Goal: Transaction & Acquisition: Purchase product/service

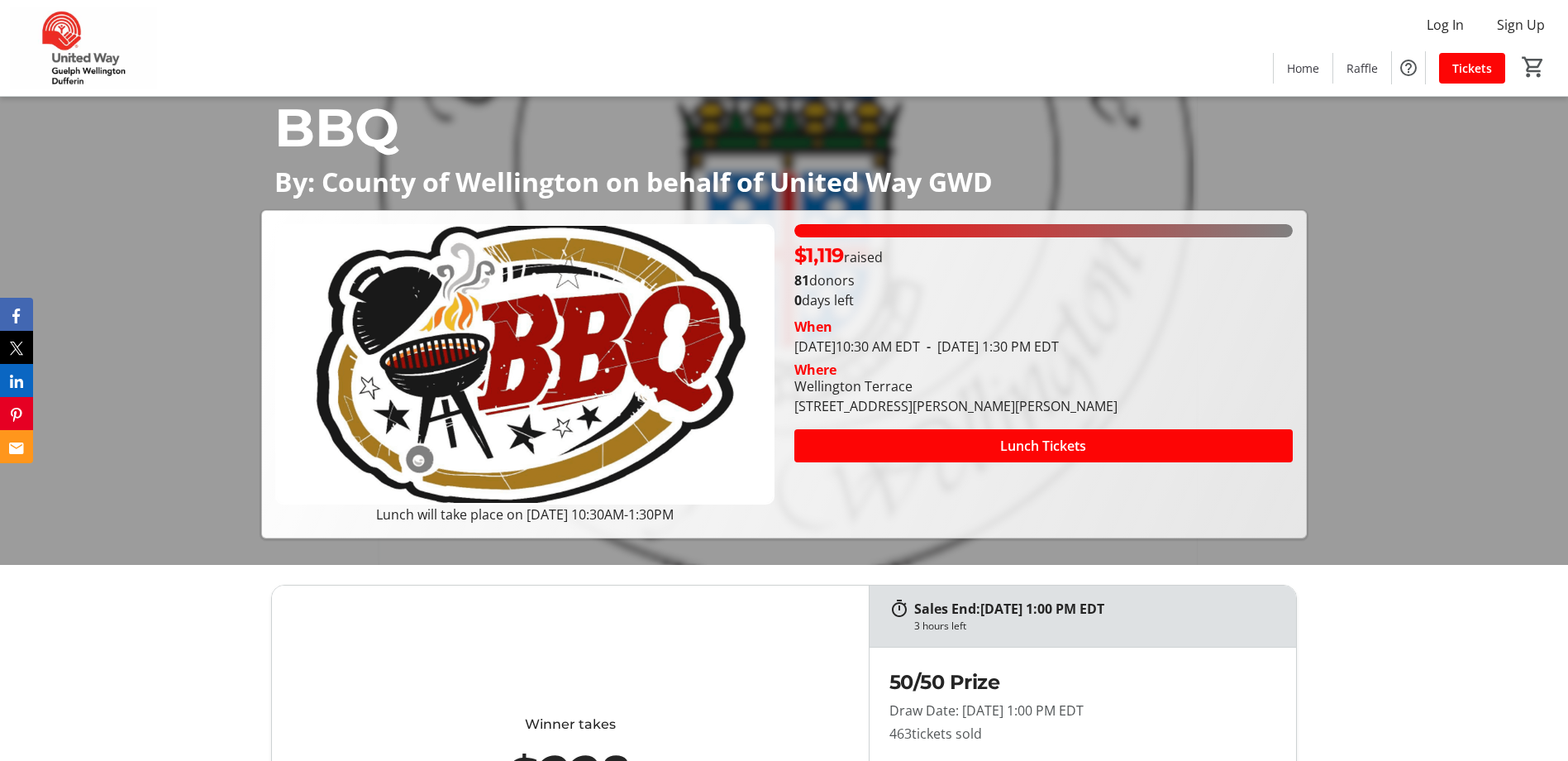
scroll to position [305, 0]
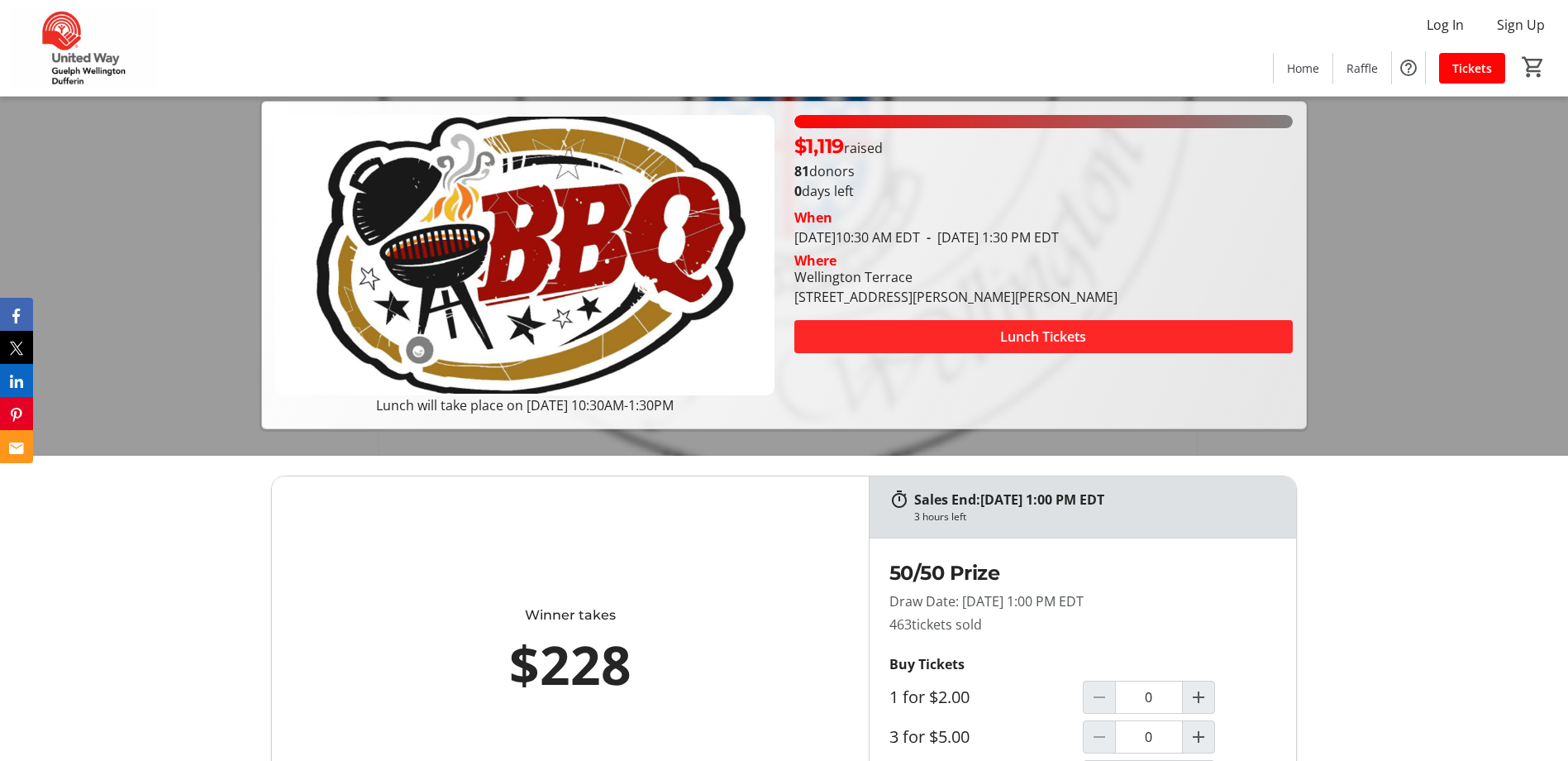
click at [1013, 343] on span "Lunch Tickets" at bounding box center [1043, 337] width 86 height 20
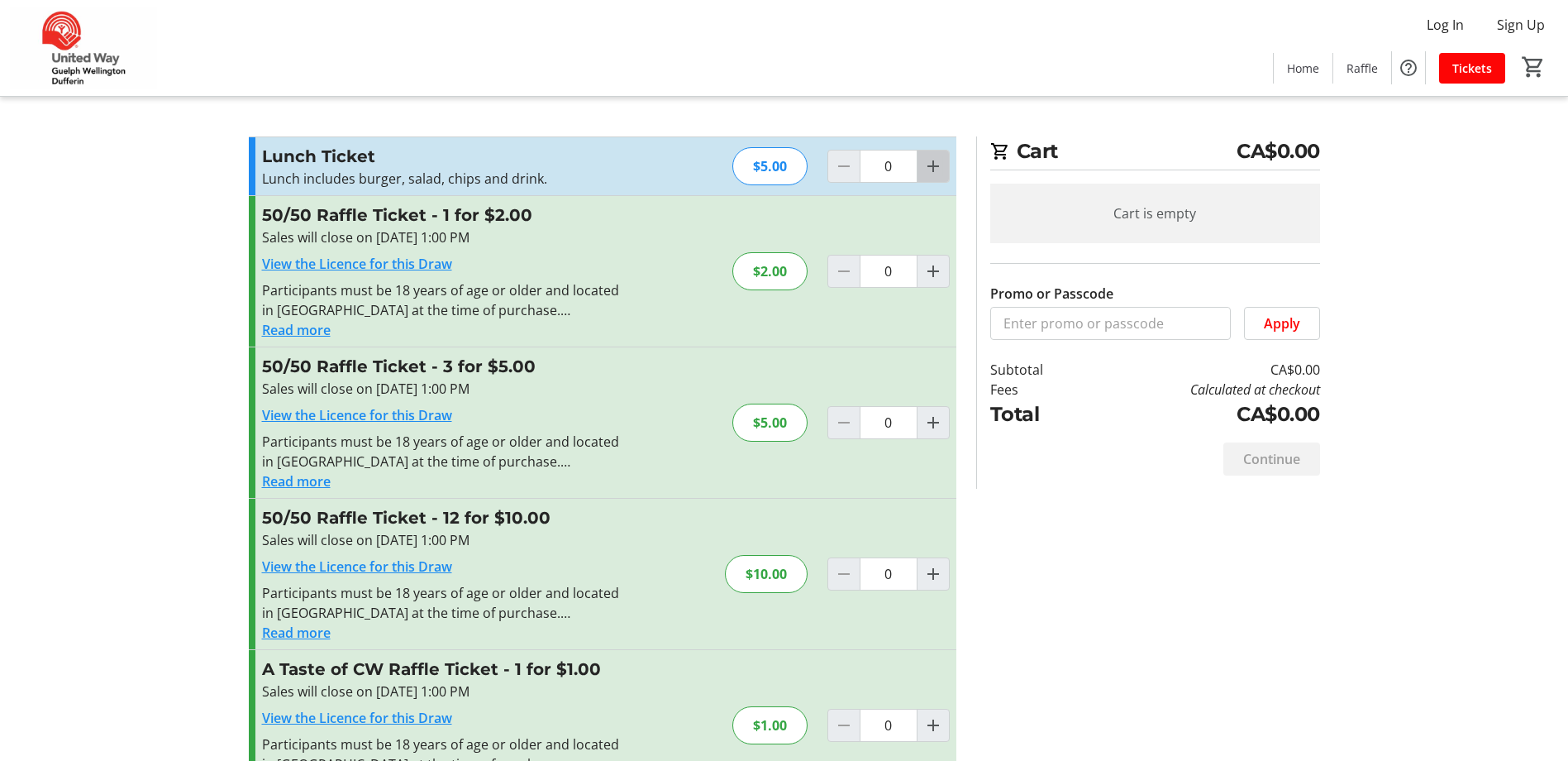
click at [937, 170] on mat-icon "Increment by one" at bounding box center [933, 167] width 20 height 20
type input "1"
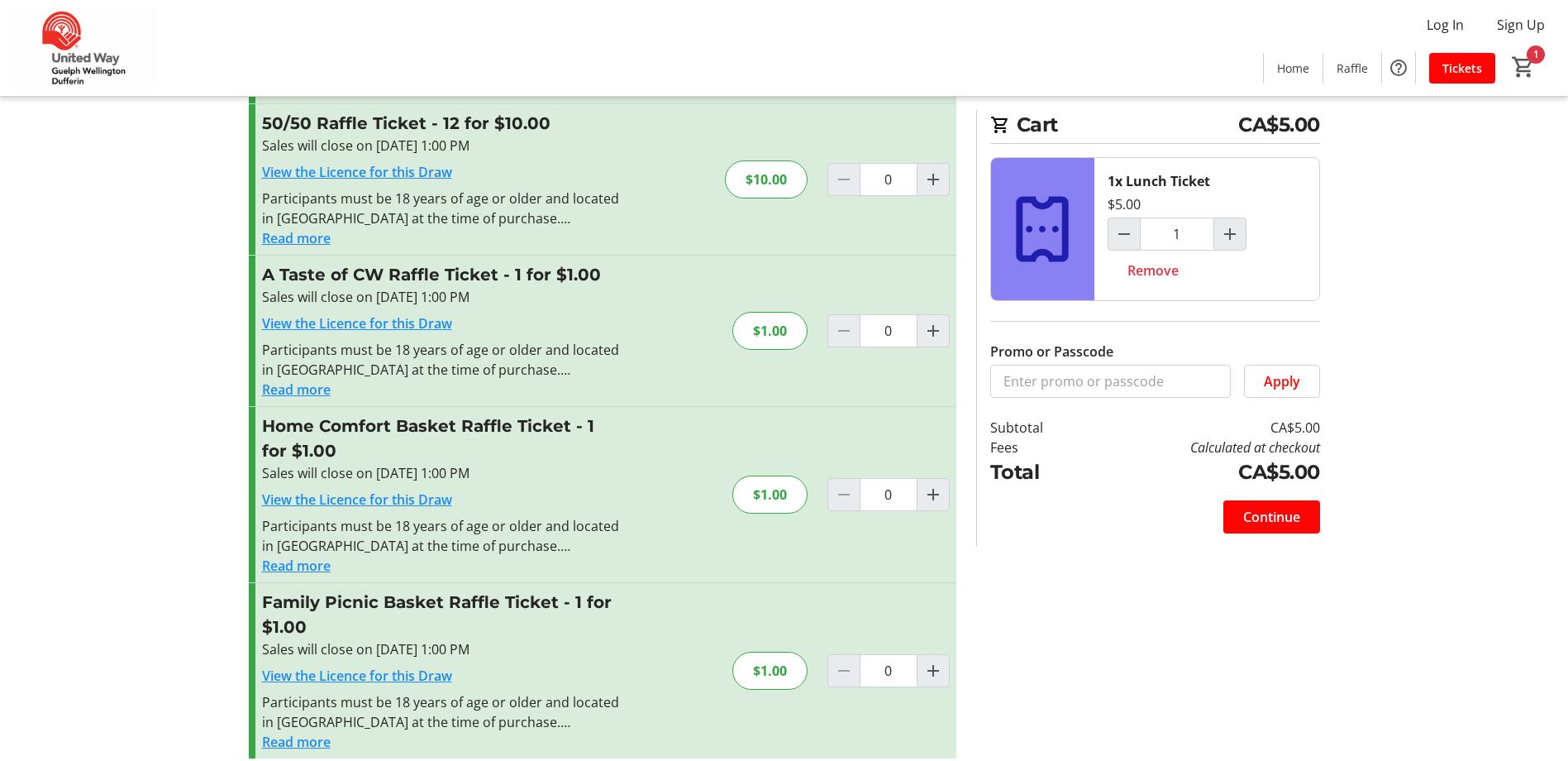
scroll to position [396, 0]
click at [297, 392] on button "Read more" at bounding box center [296, 388] width 68 height 20
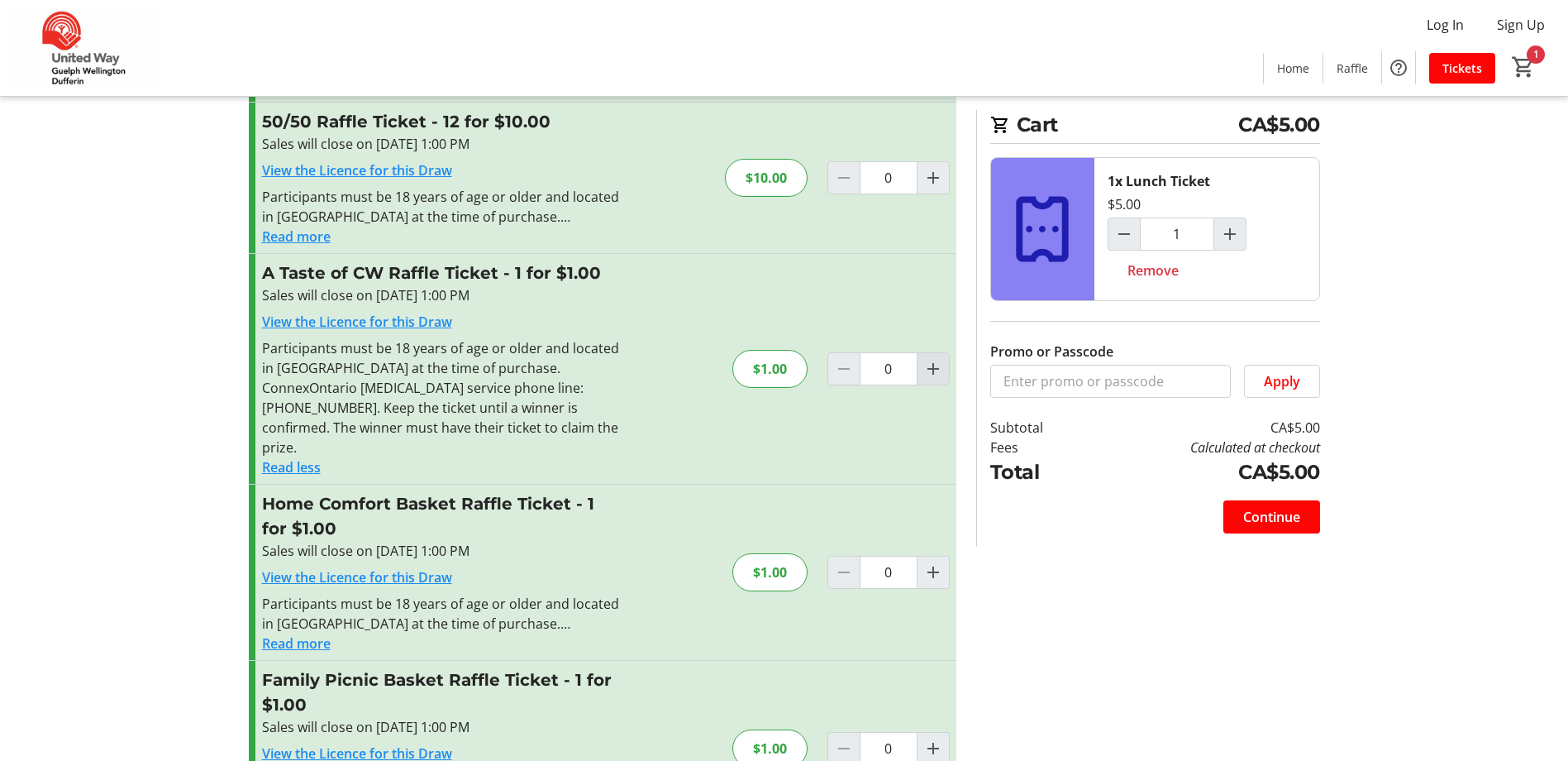
click at [932, 361] on mat-icon "Increment by one" at bounding box center [933, 369] width 20 height 20
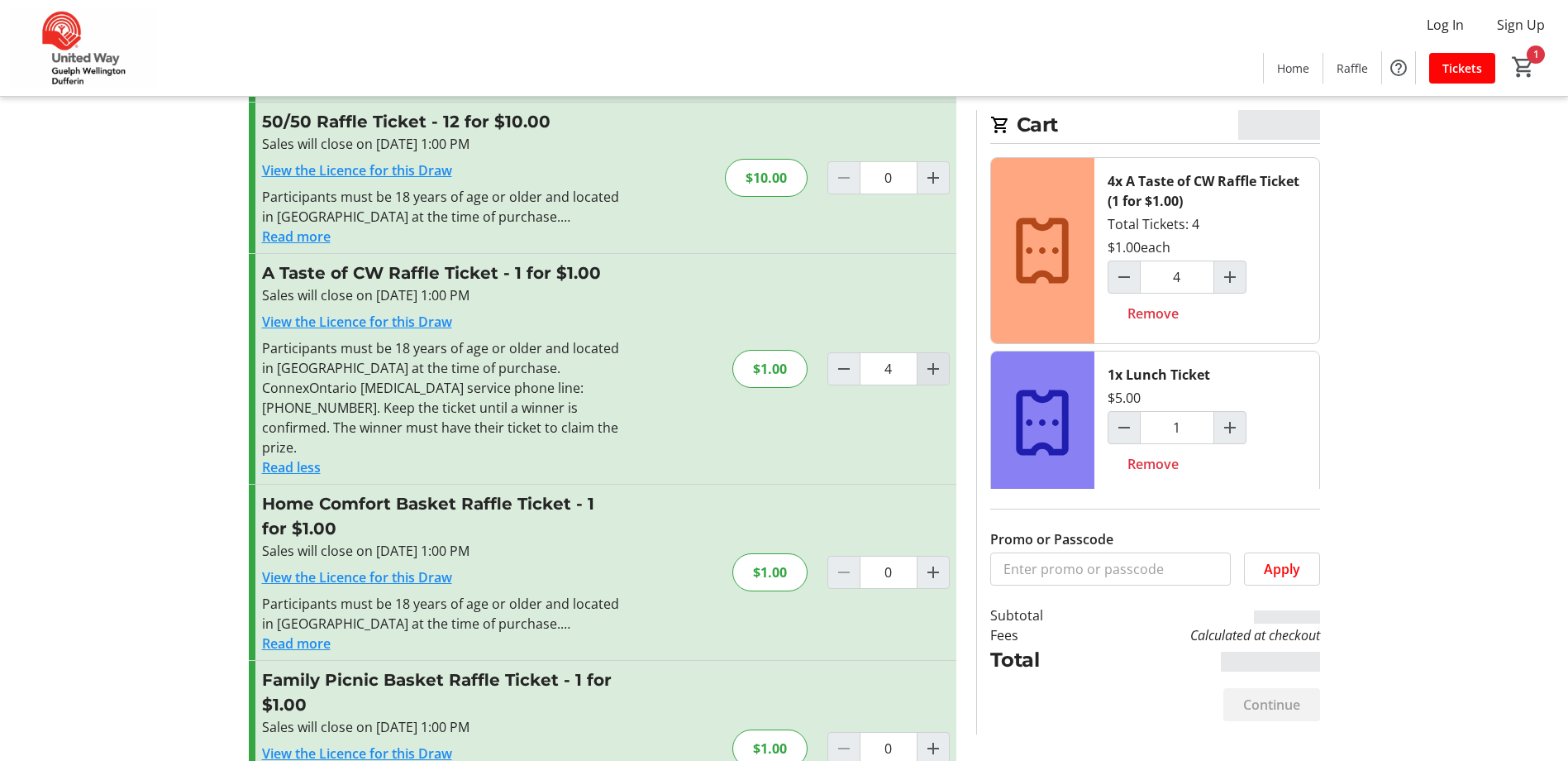
click at [932, 361] on mat-icon "Increment by one" at bounding box center [933, 369] width 20 height 20
type input "5"
click at [1281, 699] on span "Continue" at bounding box center [1271, 704] width 57 height 20
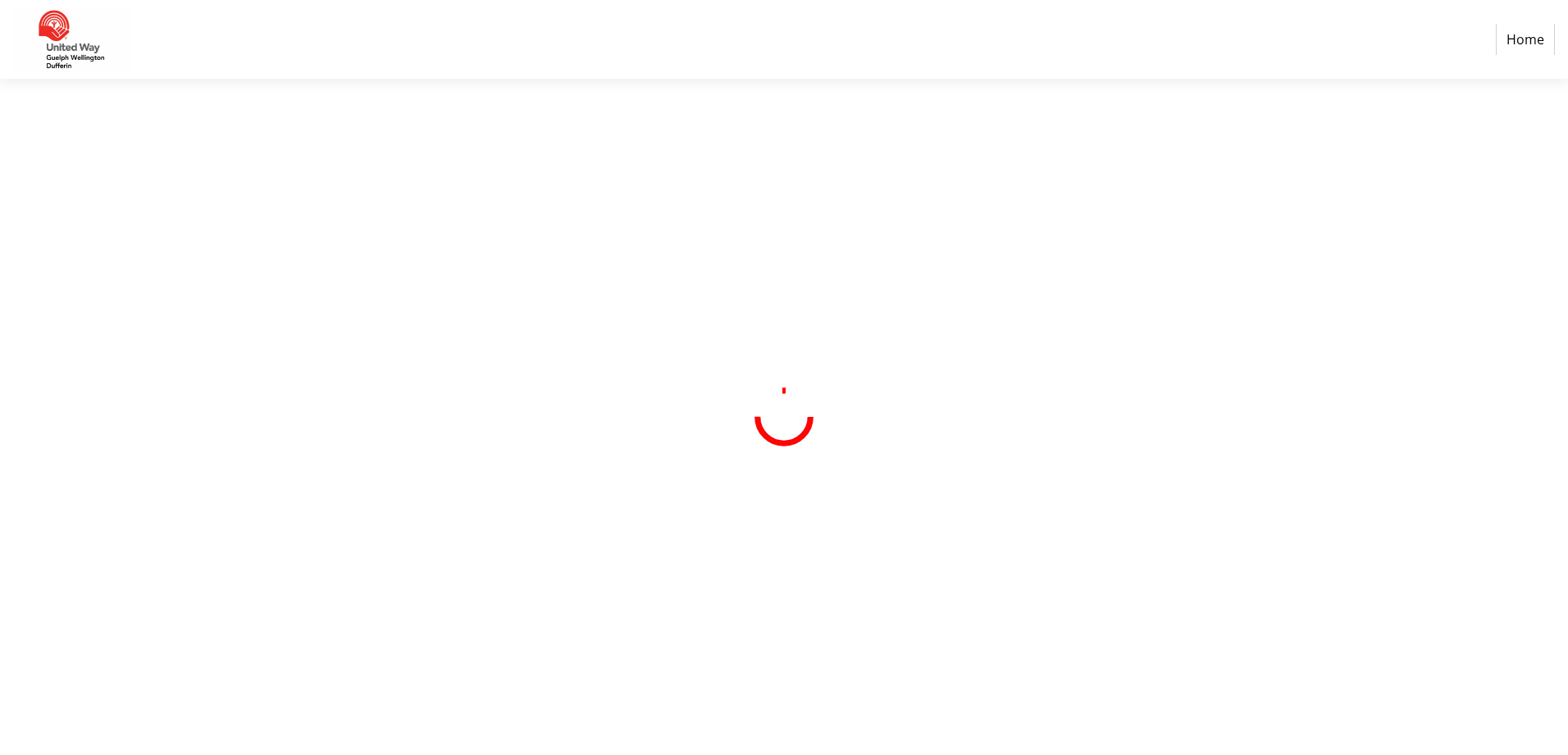
select select "CA"
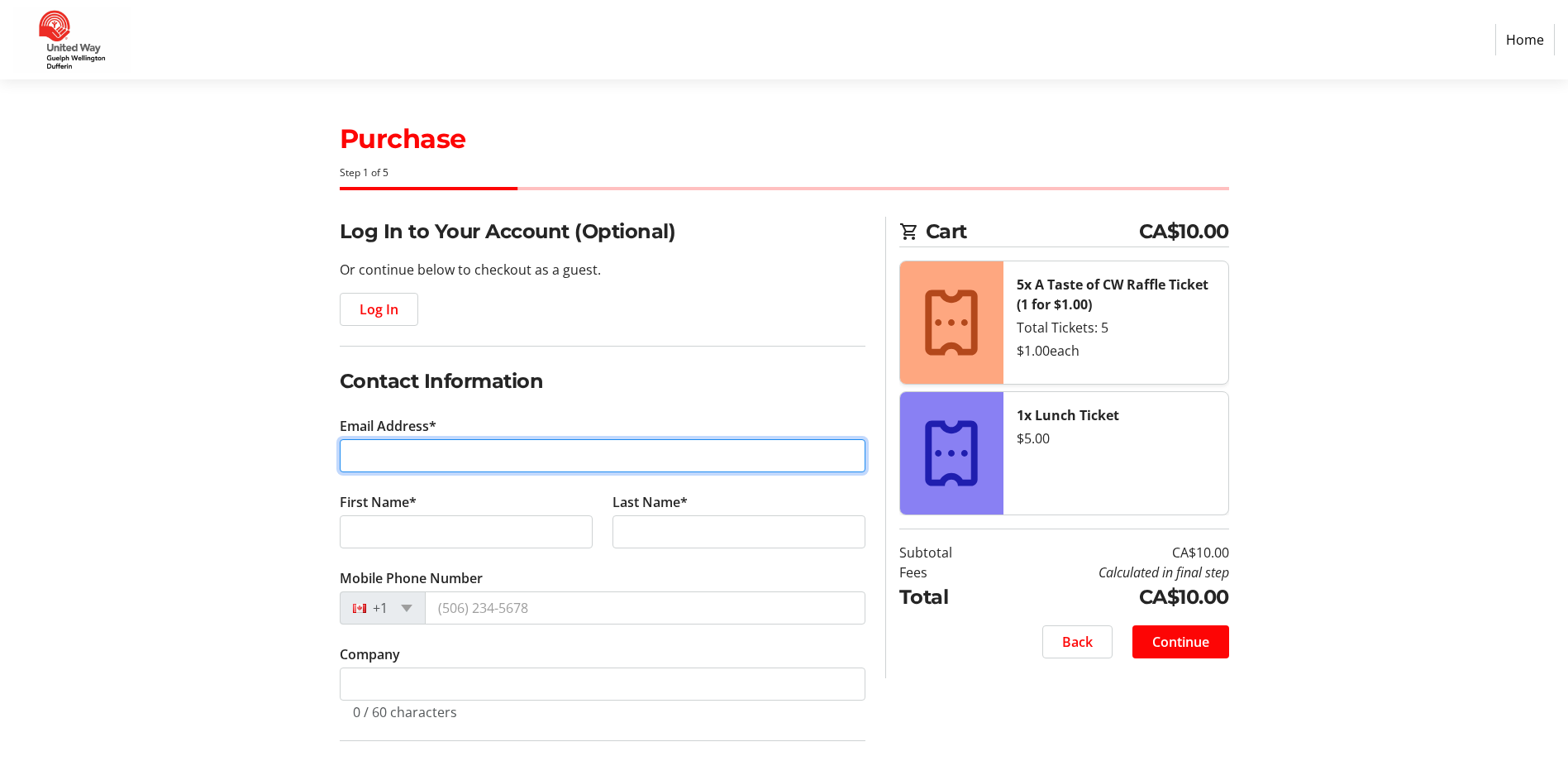
click at [566, 445] on input "Email Address*" at bounding box center [602, 456] width 526 height 33
type input "[EMAIL_ADDRESS][DOMAIN_NAME]"
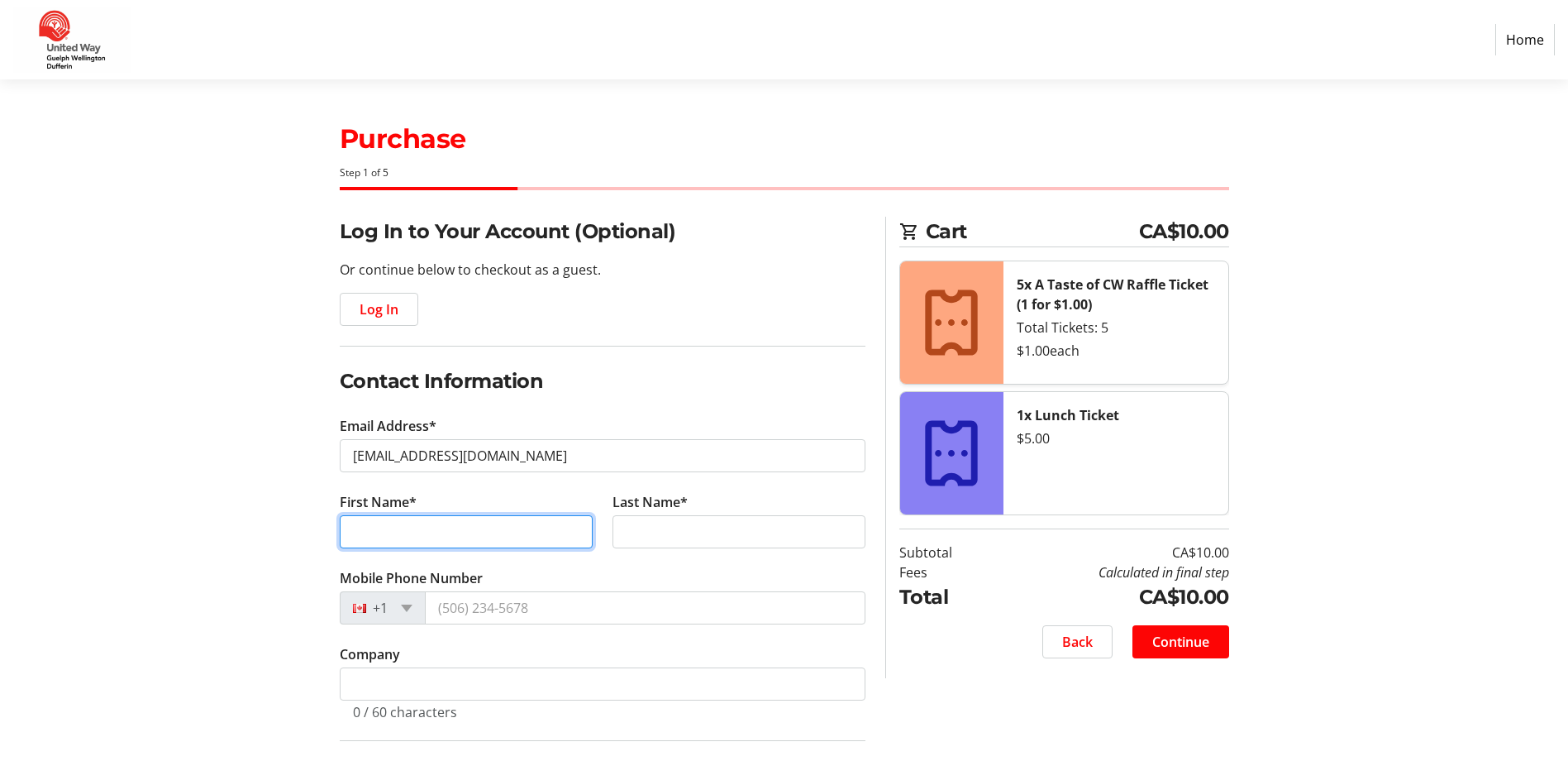
type input "[PERSON_NAME]"
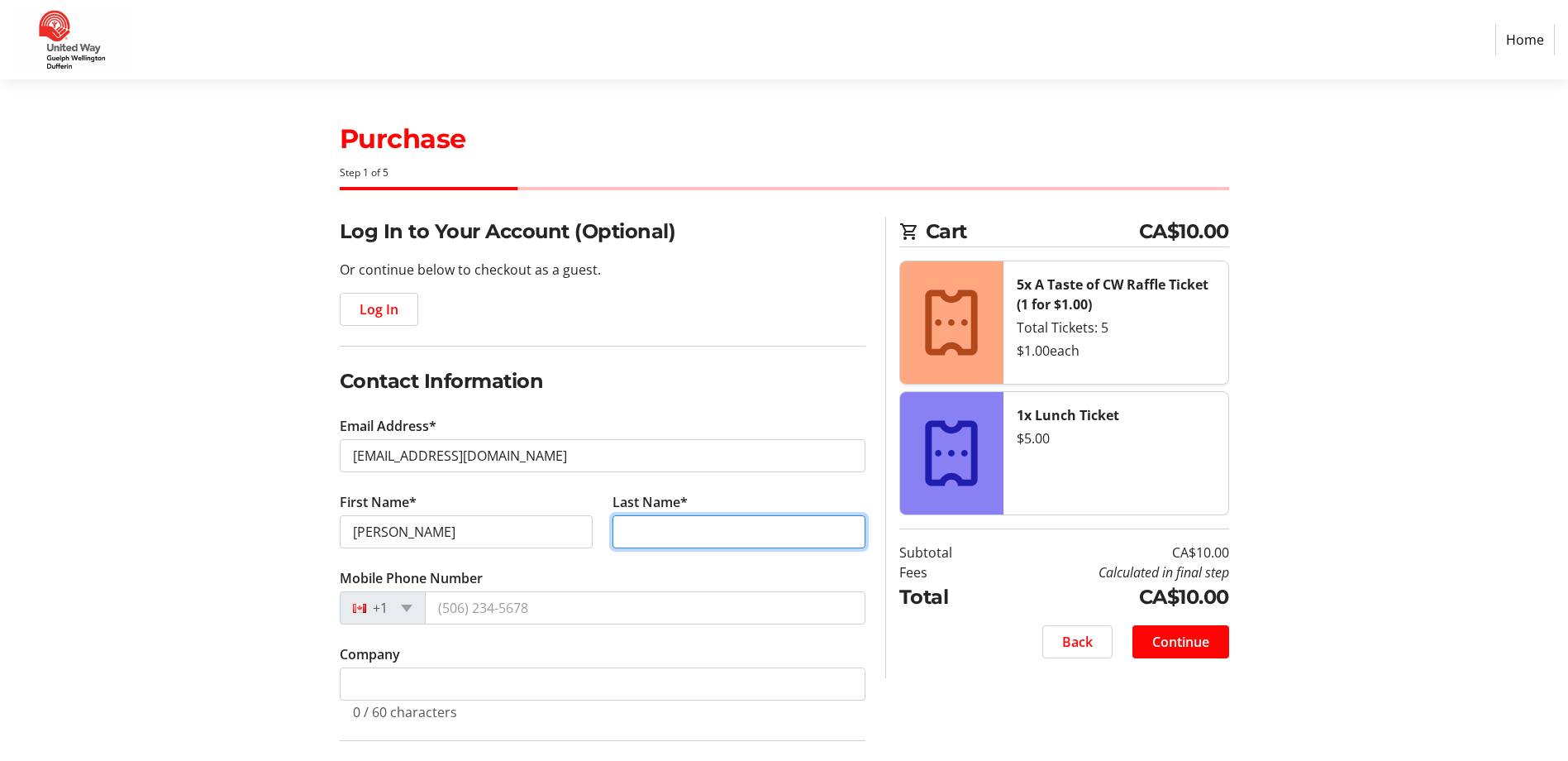
type input "Della Camera"
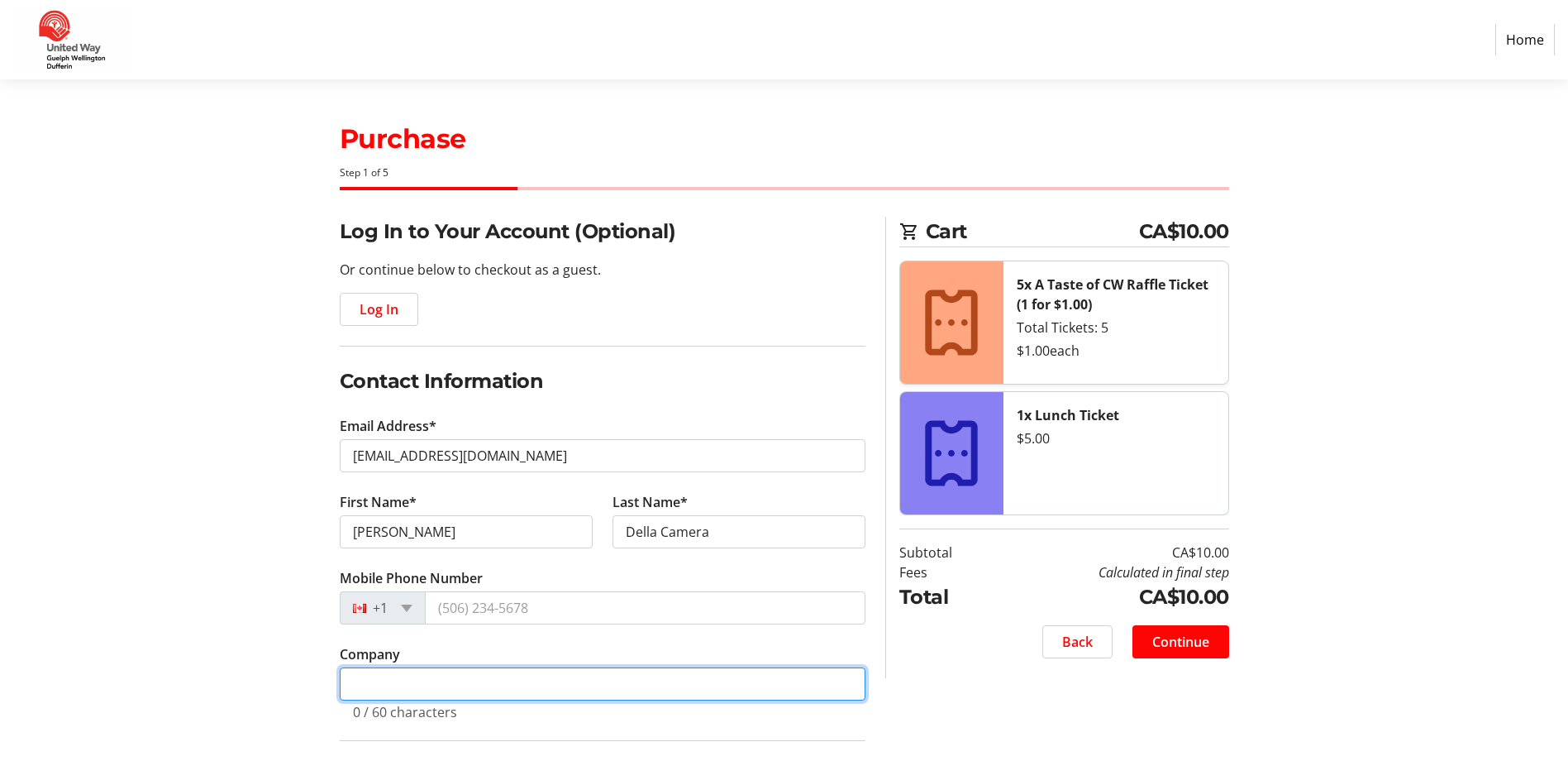
type input "County of [GEOGRAPHIC_DATA]"
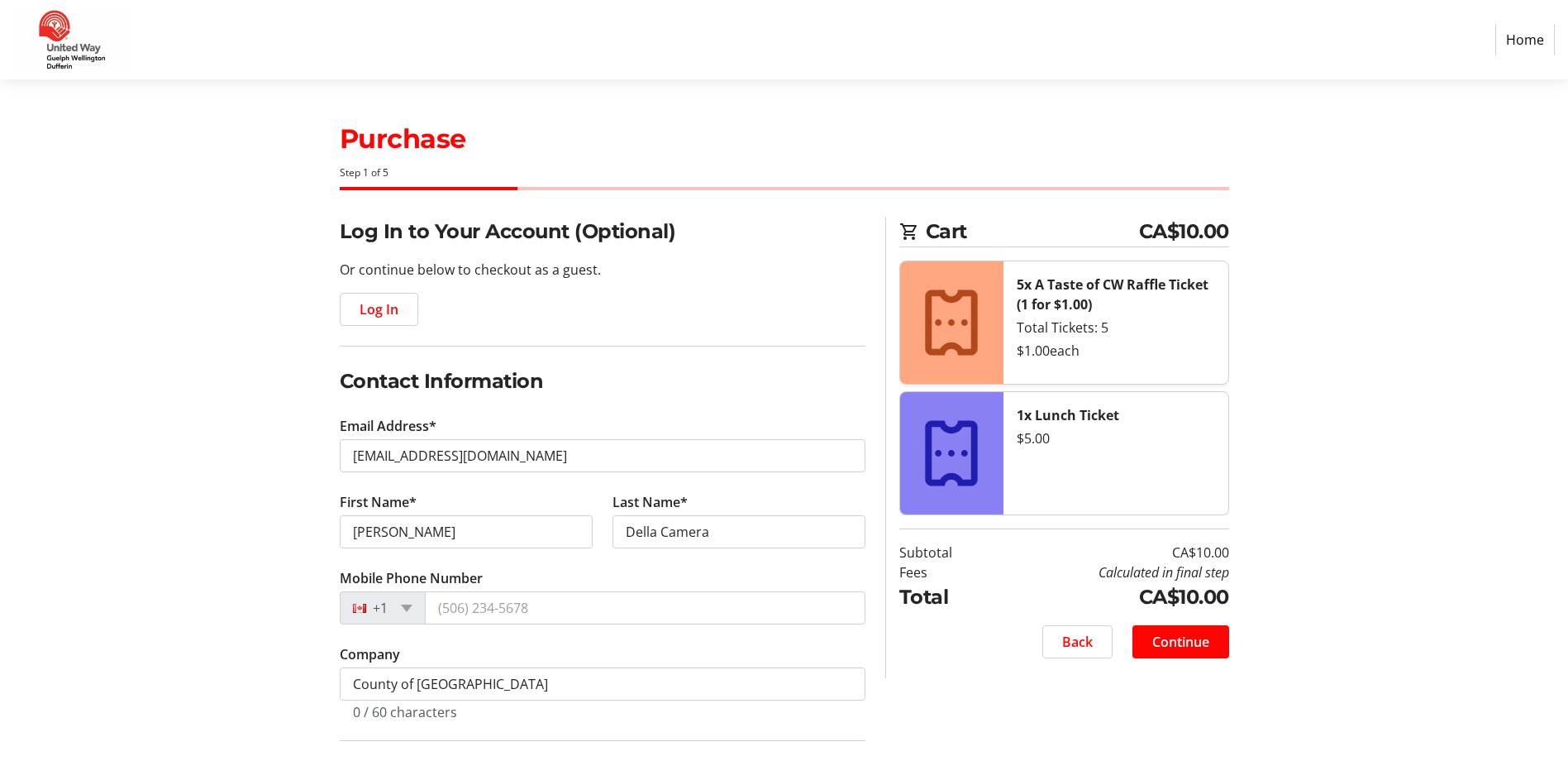
type input "101 [PERSON_NAME]."
type input "Guelph, ON N1E 2K1"
type input "Guelph"
select select "ON"
type input "N1E2K1"
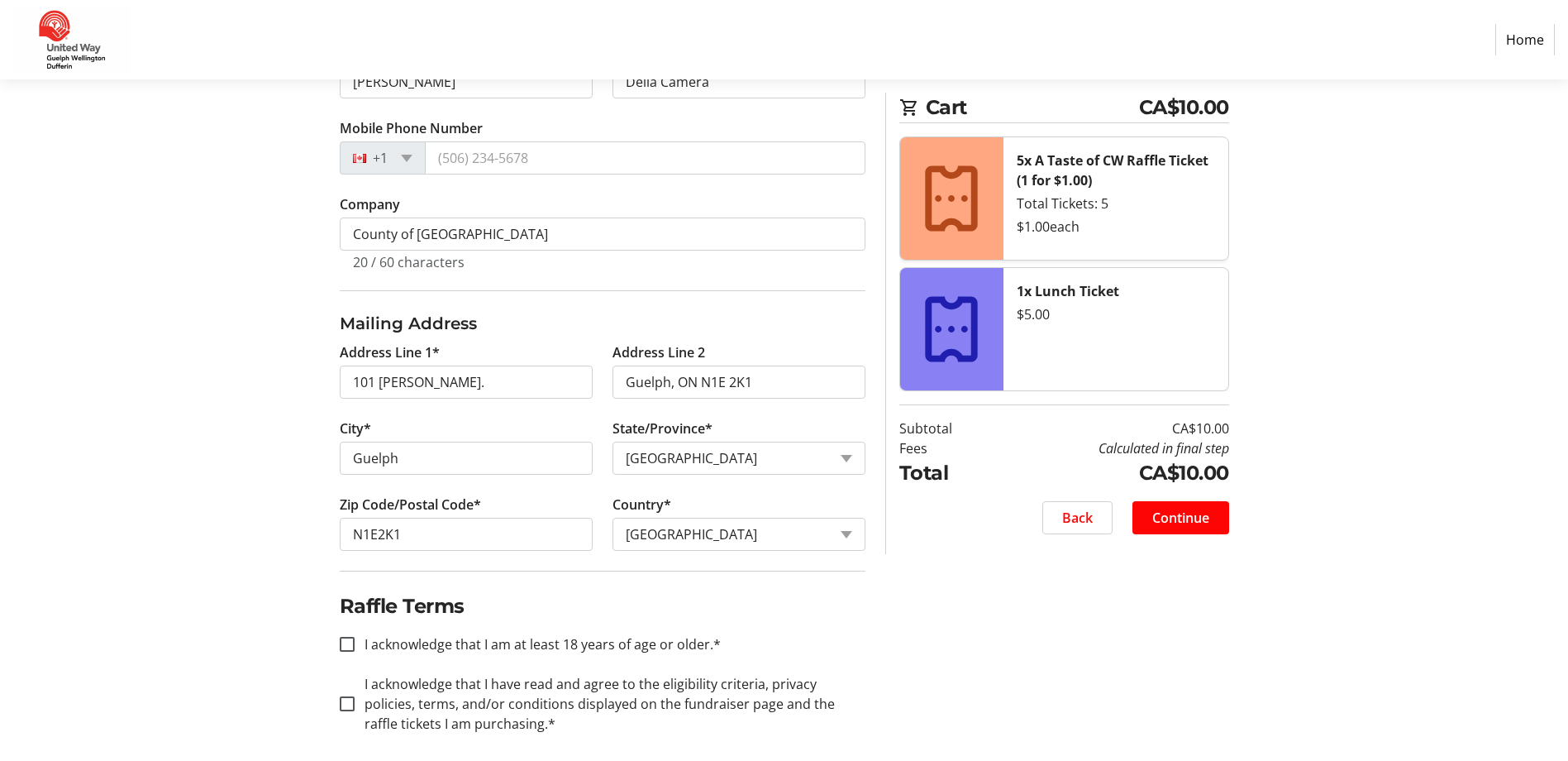
scroll to position [462, 0]
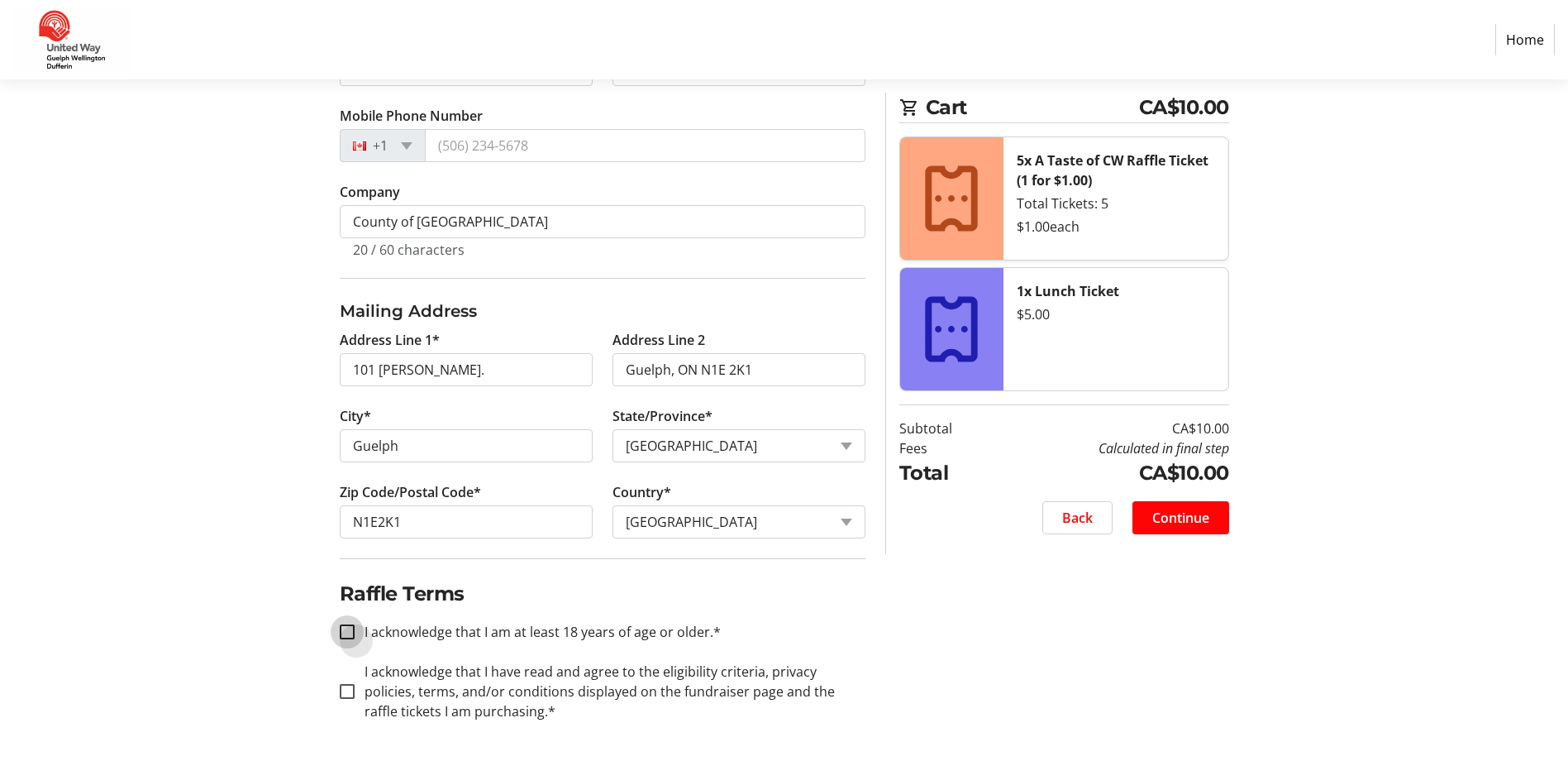
click at [347, 634] on input "I acknowledge that I am at least 18 years of age or older.*" at bounding box center [347, 631] width 15 height 15
checkbox input "true"
click at [340, 693] on input "I acknowledge that I have read and agree to the eligibility criteria, privacy p…" at bounding box center [347, 692] width 15 height 15
checkbox input "true"
click at [1191, 518] on span "Continue" at bounding box center [1180, 518] width 57 height 20
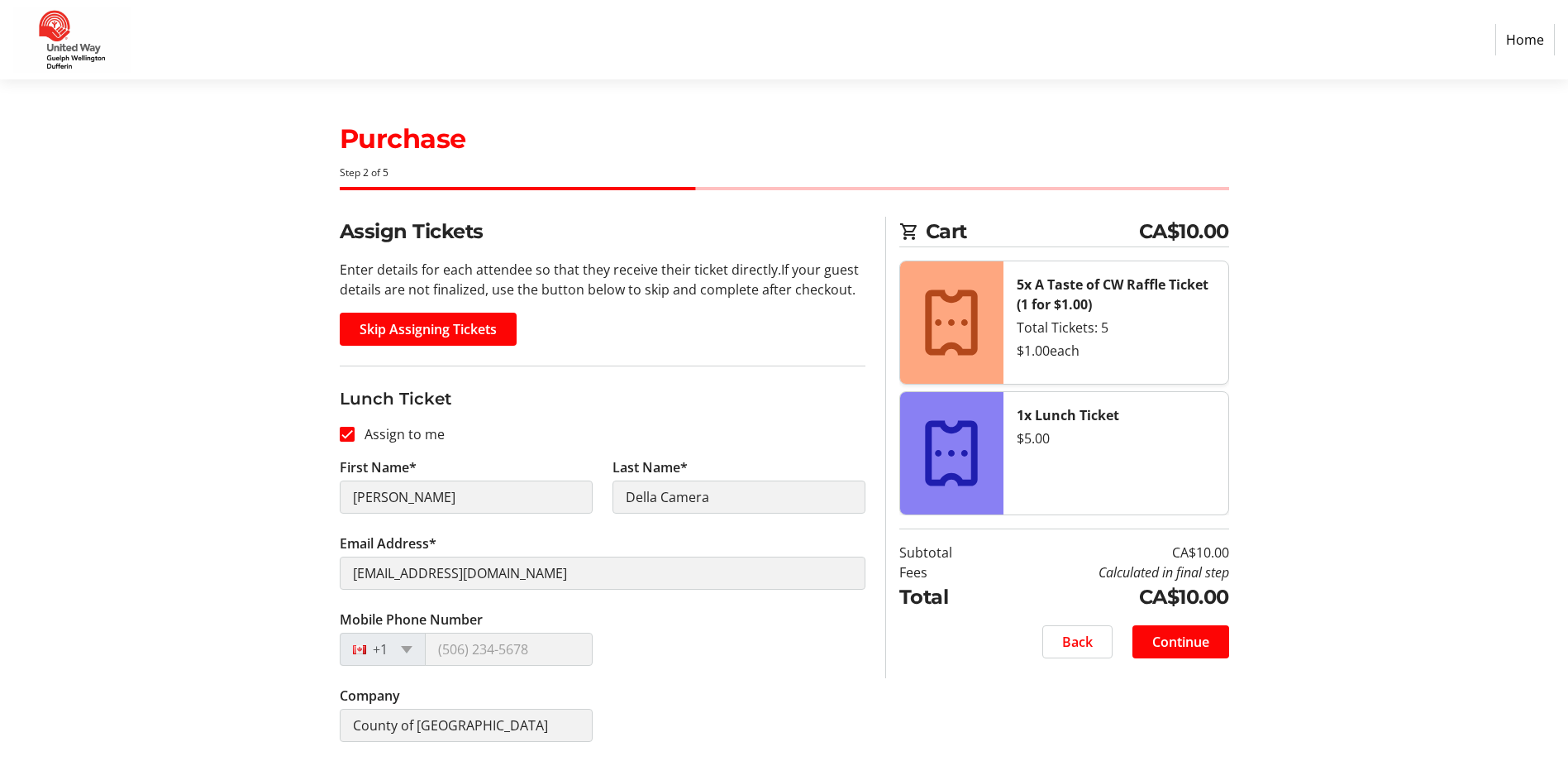
scroll to position [1, 0]
click at [1167, 643] on span "Continue" at bounding box center [1180, 641] width 57 height 20
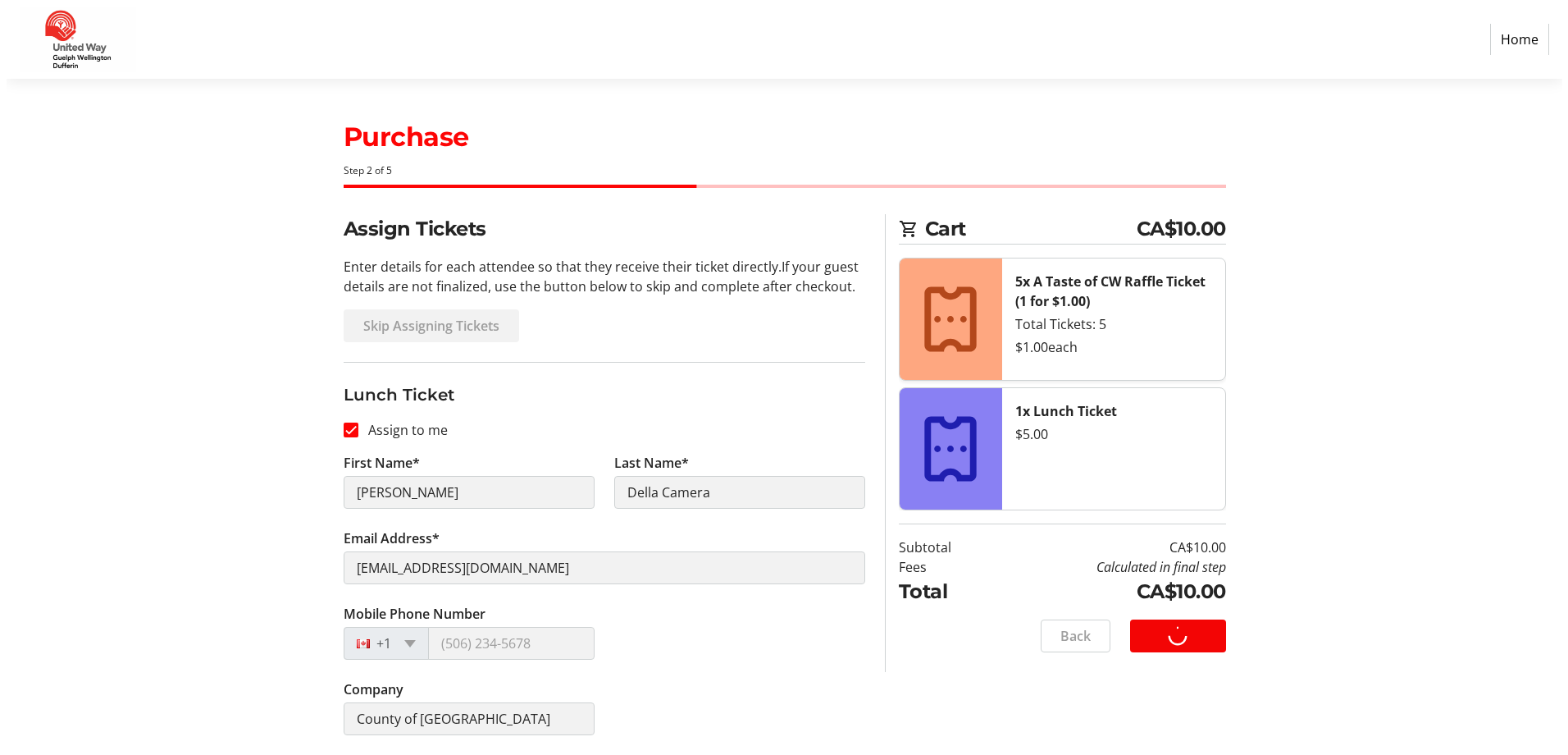
scroll to position [0, 0]
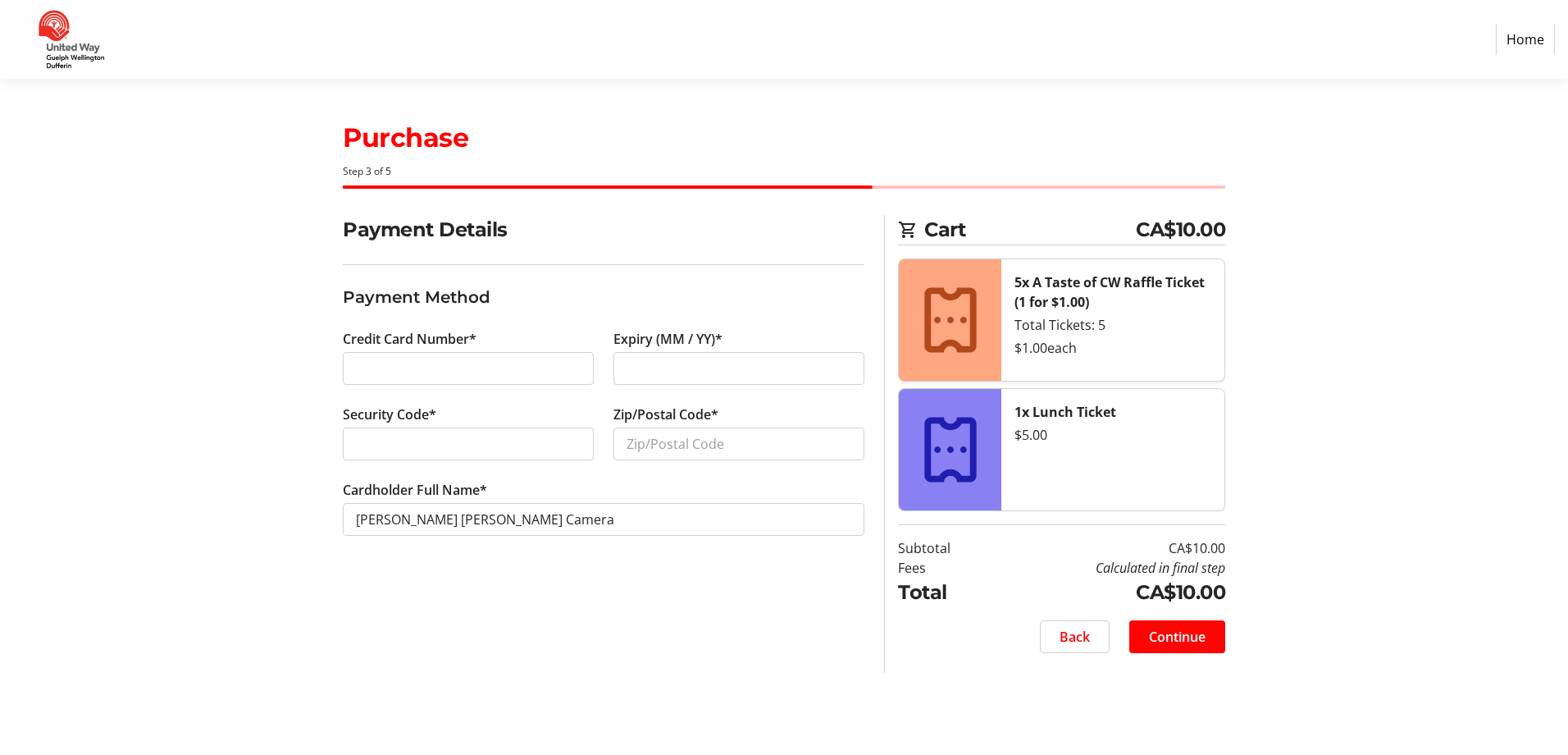
click at [404, 357] on div at bounding box center [468, 368] width 251 height 33
click at [655, 457] on input "Zip/Postal Code*" at bounding box center [738, 443] width 251 height 33
type input "N1E2K1"
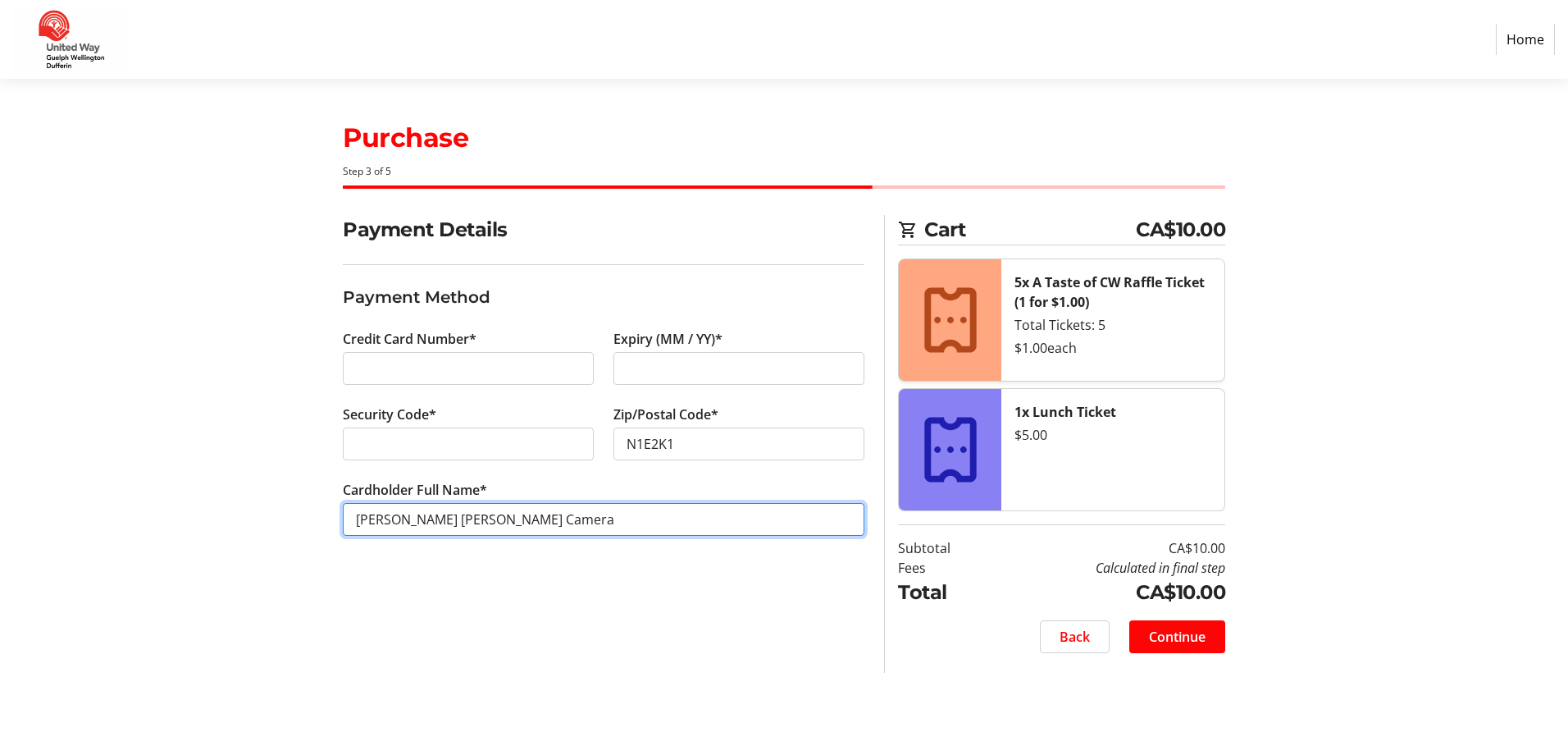
click at [389, 518] on input "[PERSON_NAME] [PERSON_NAME] Camera" at bounding box center [604, 519] width 521 height 33
type input "[PERSON_NAME] [PERSON_NAME] Camera"
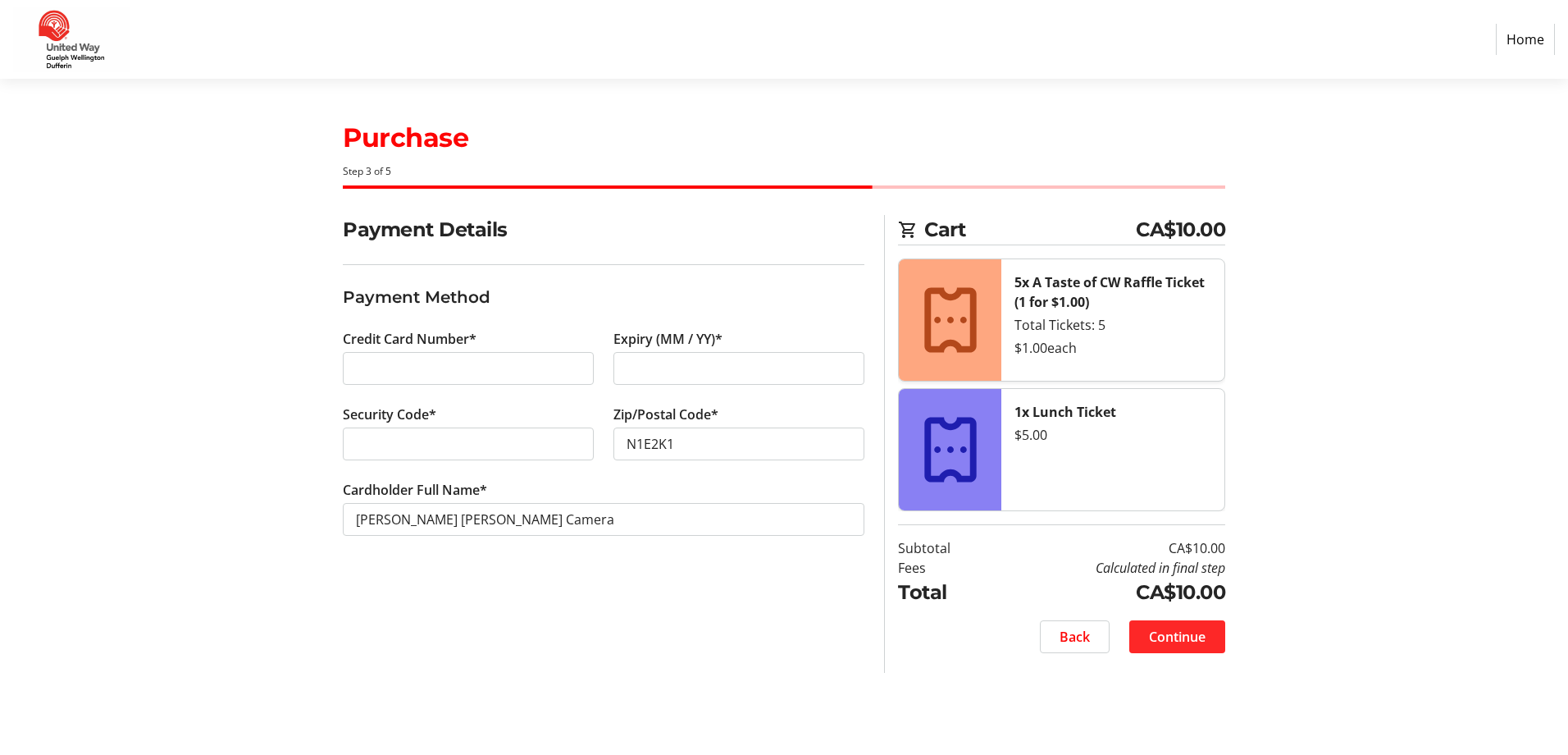
click at [1200, 641] on span "Continue" at bounding box center [1177, 637] width 56 height 20
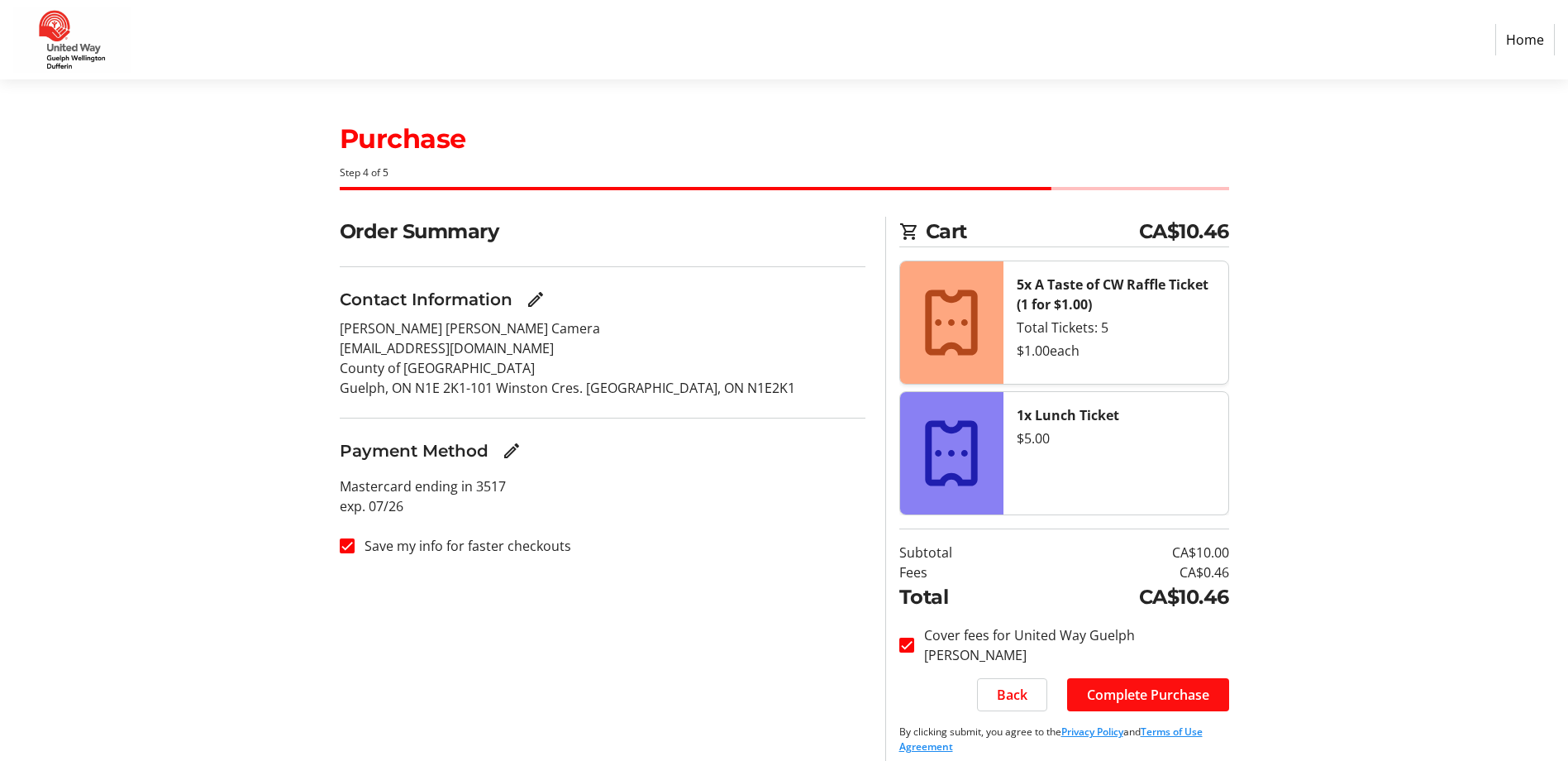
click at [1200, 700] on span "Complete Purchase" at bounding box center [1149, 694] width 122 height 20
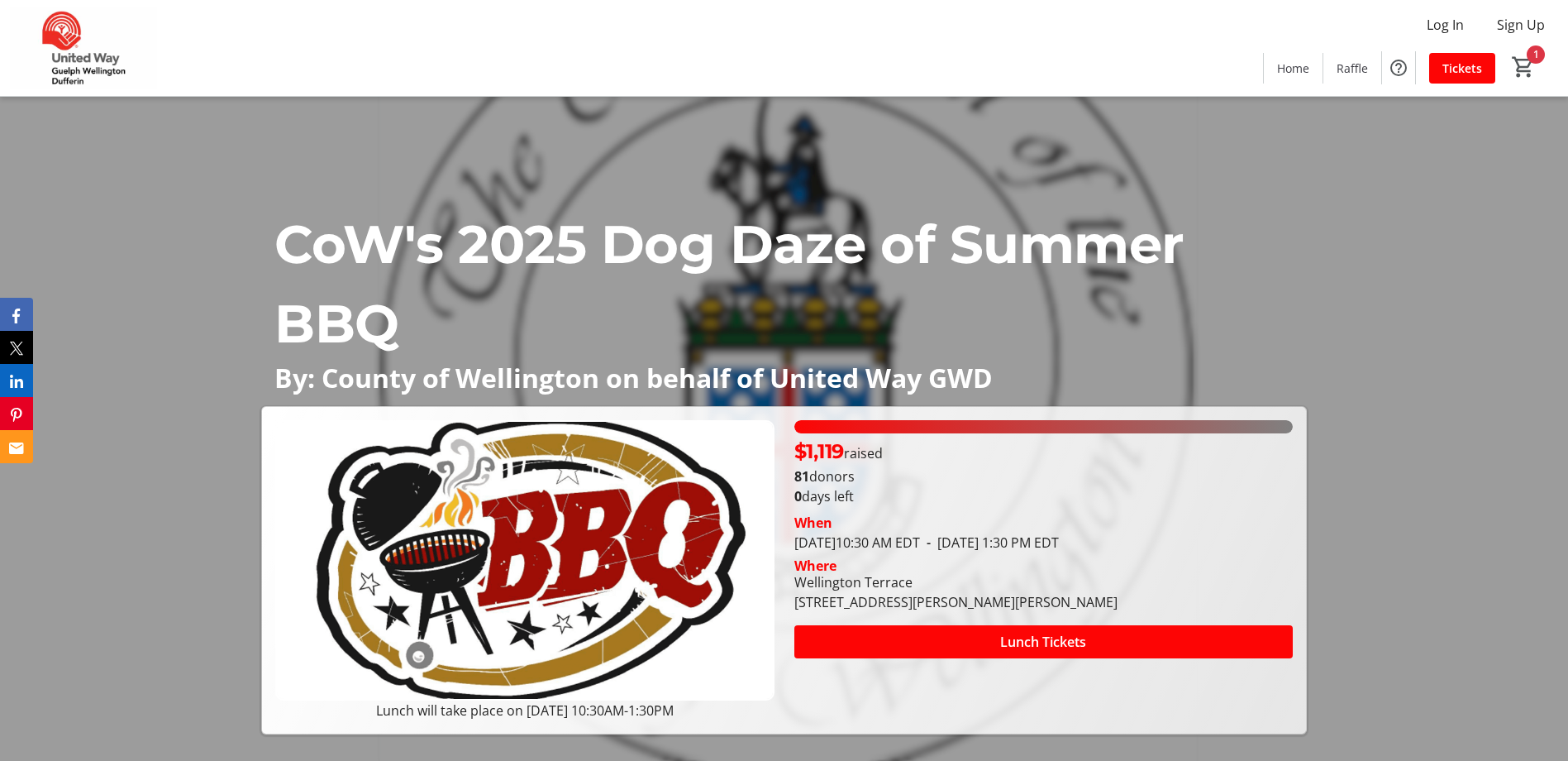
drag, startPoint x: 1566, startPoint y: 39, endPoint x: 1562, endPoint y: 84, distance: 45.2
click at [1562, 84] on div "Log In Sign Up Home Raffle Tickets 1" at bounding box center [784, 48] width 1568 height 96
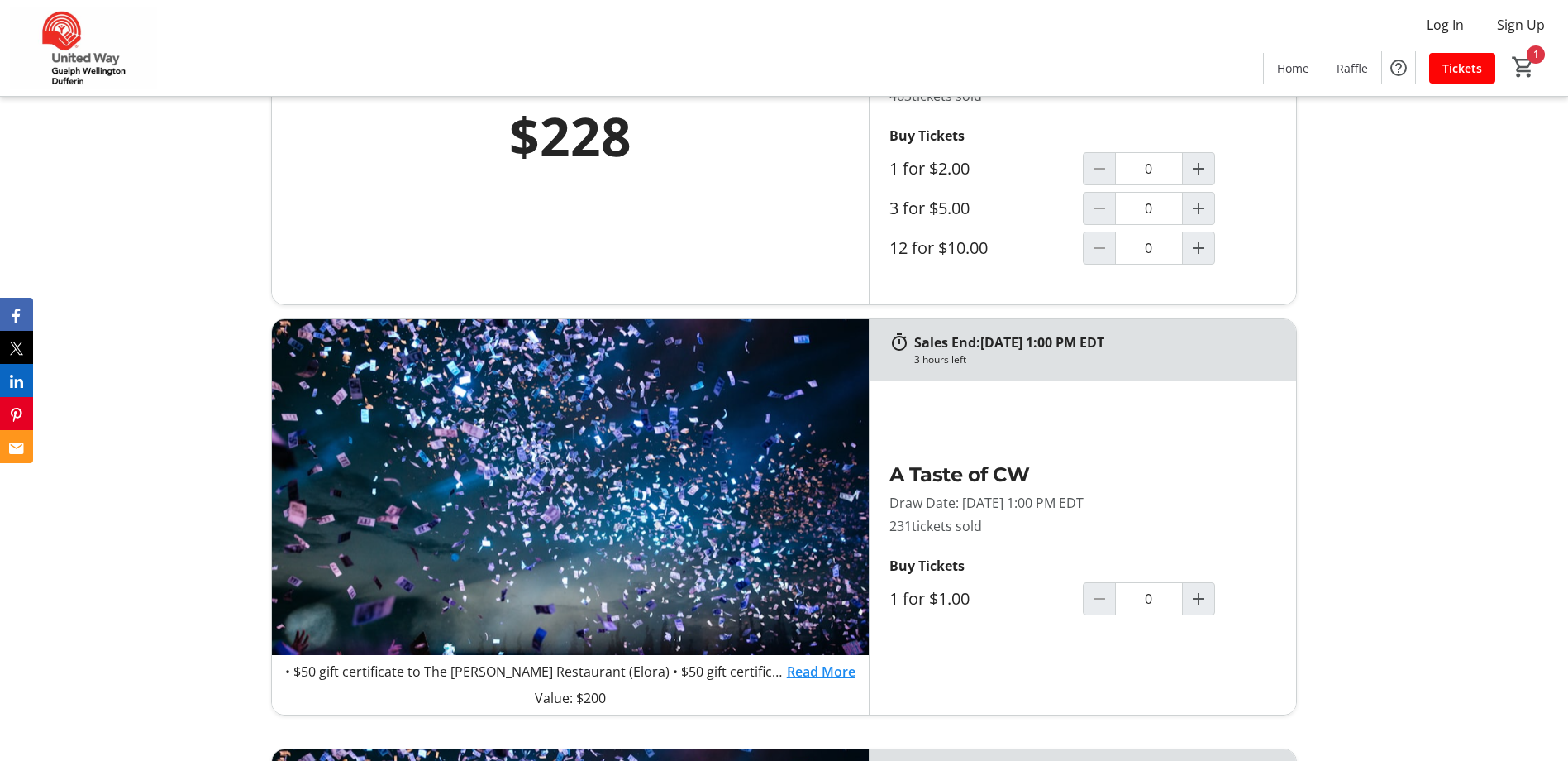
scroll to position [893, 0]
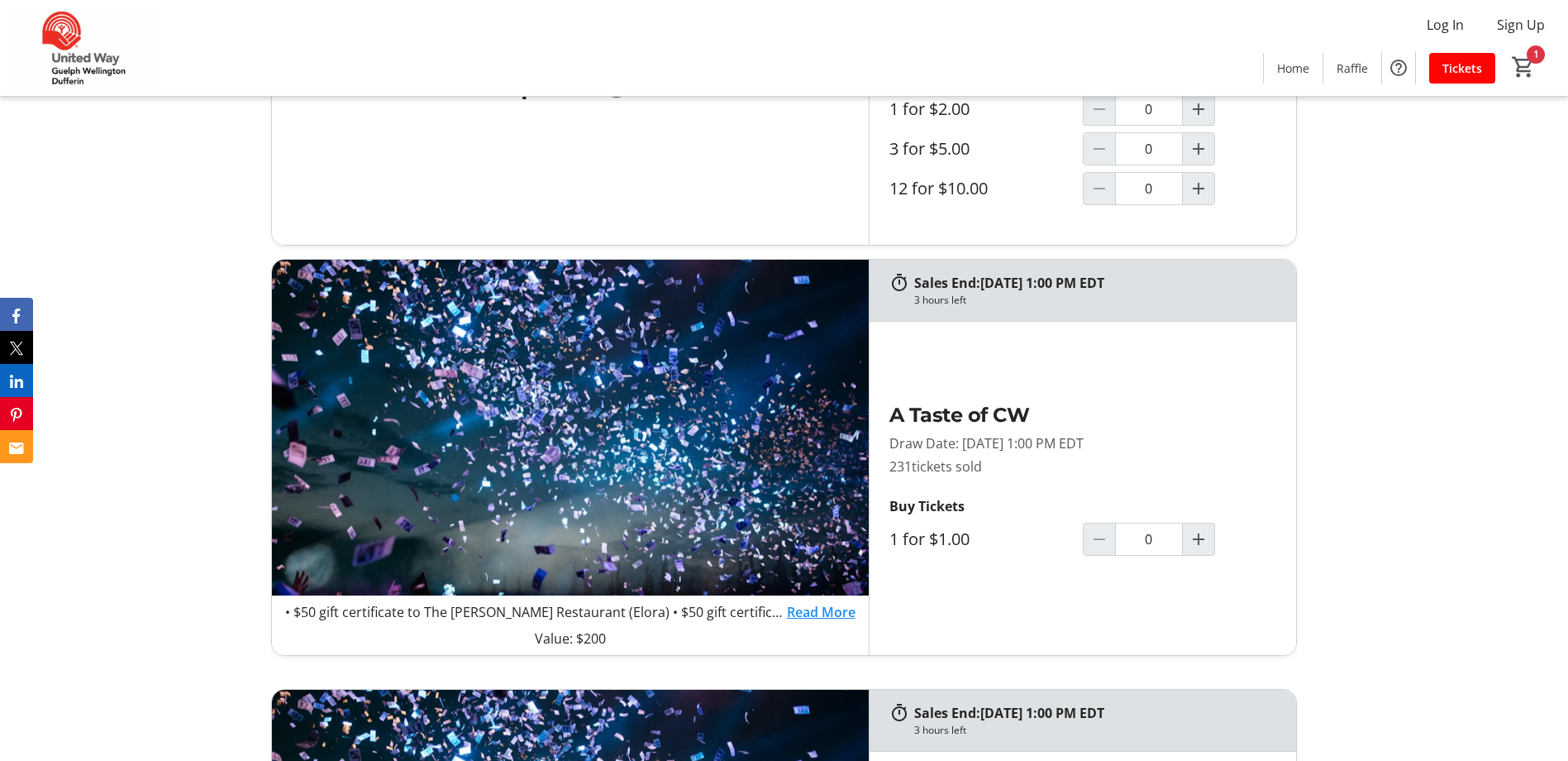
click at [816, 608] on link "Read More" at bounding box center [821, 612] width 68 height 20
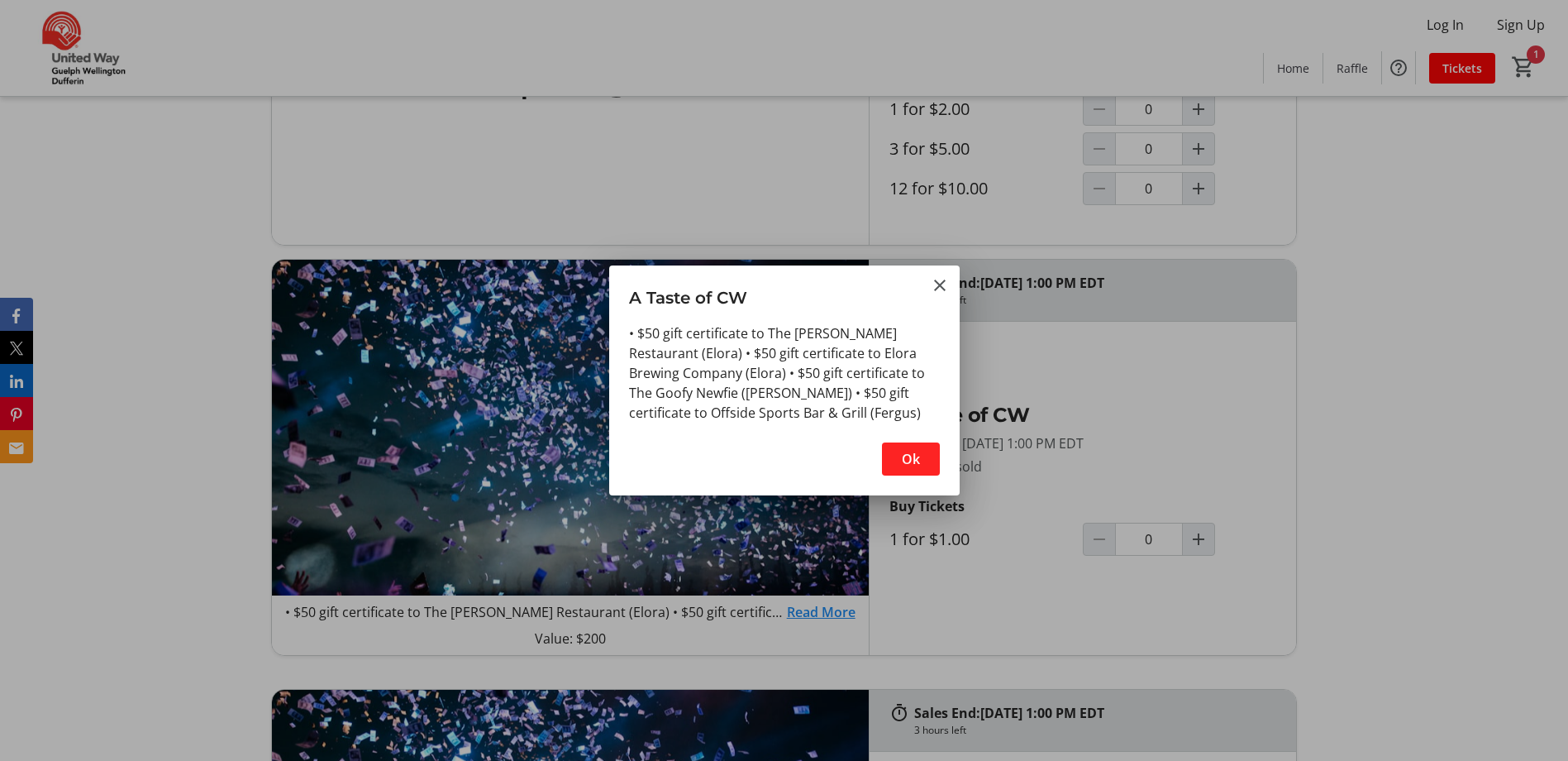
click at [916, 467] on span "Ok" at bounding box center [911, 459] width 18 height 20
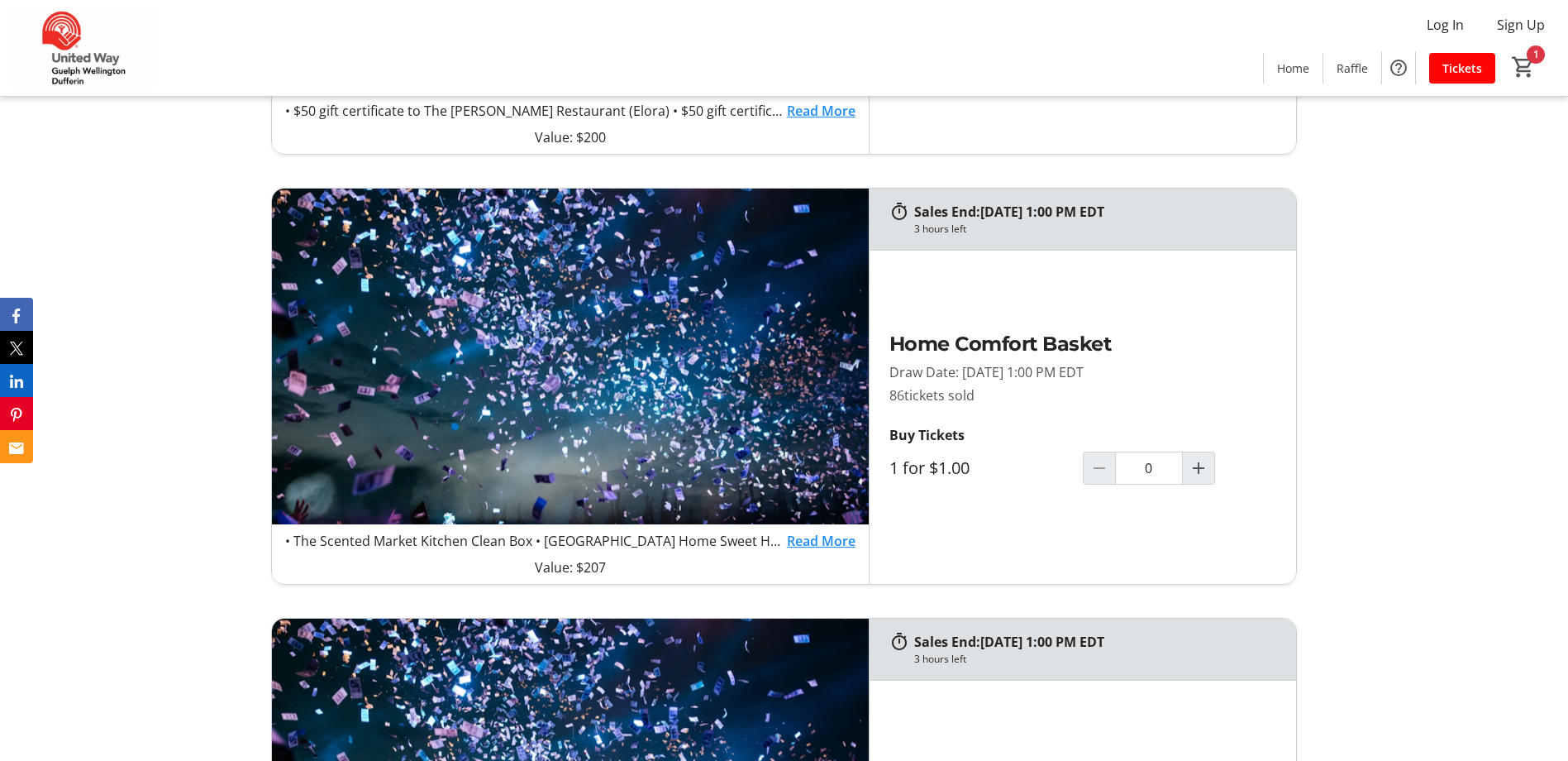
scroll to position [1454, 0]
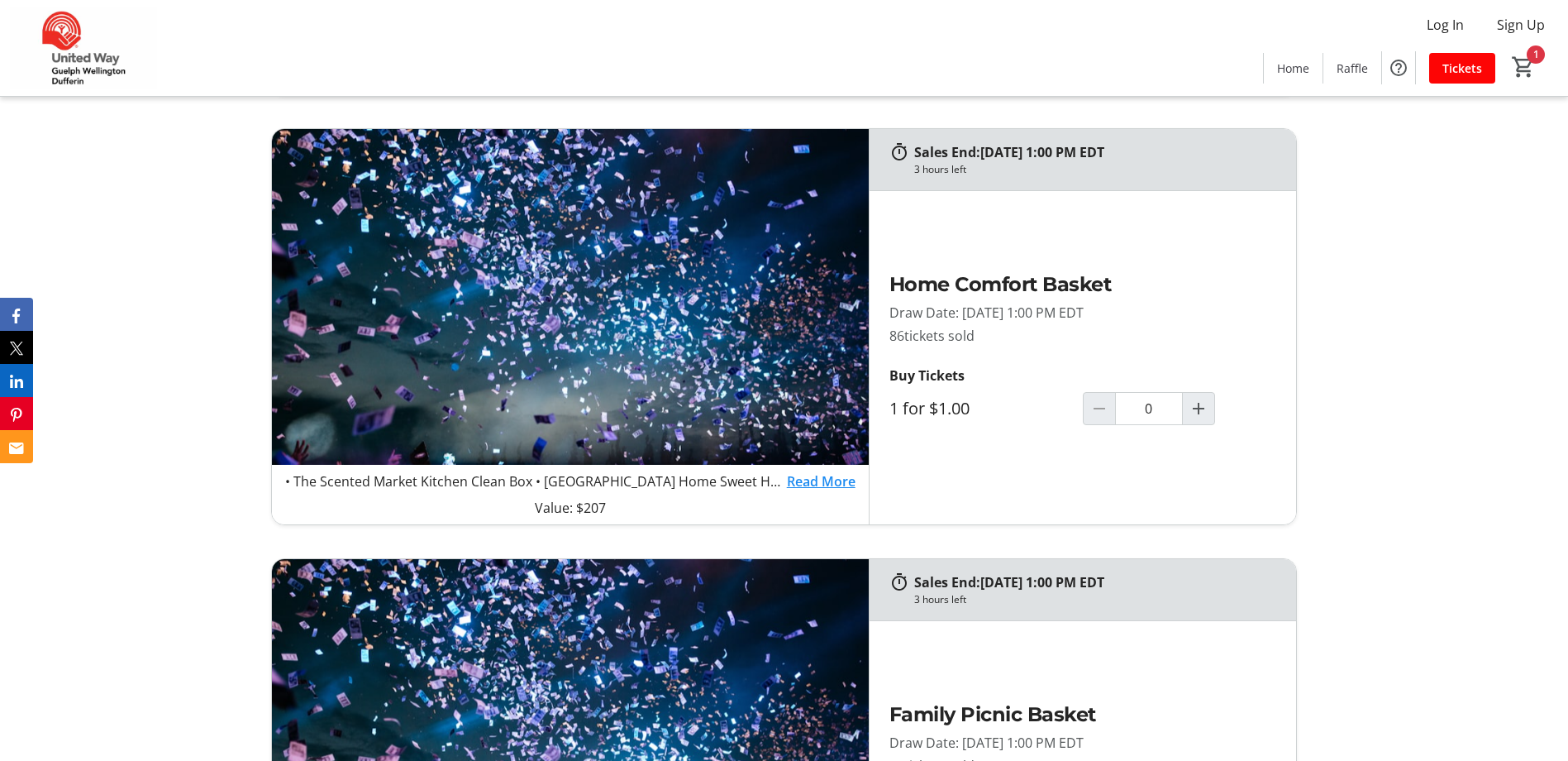
click at [809, 481] on link "Read More" at bounding box center [821, 481] width 68 height 20
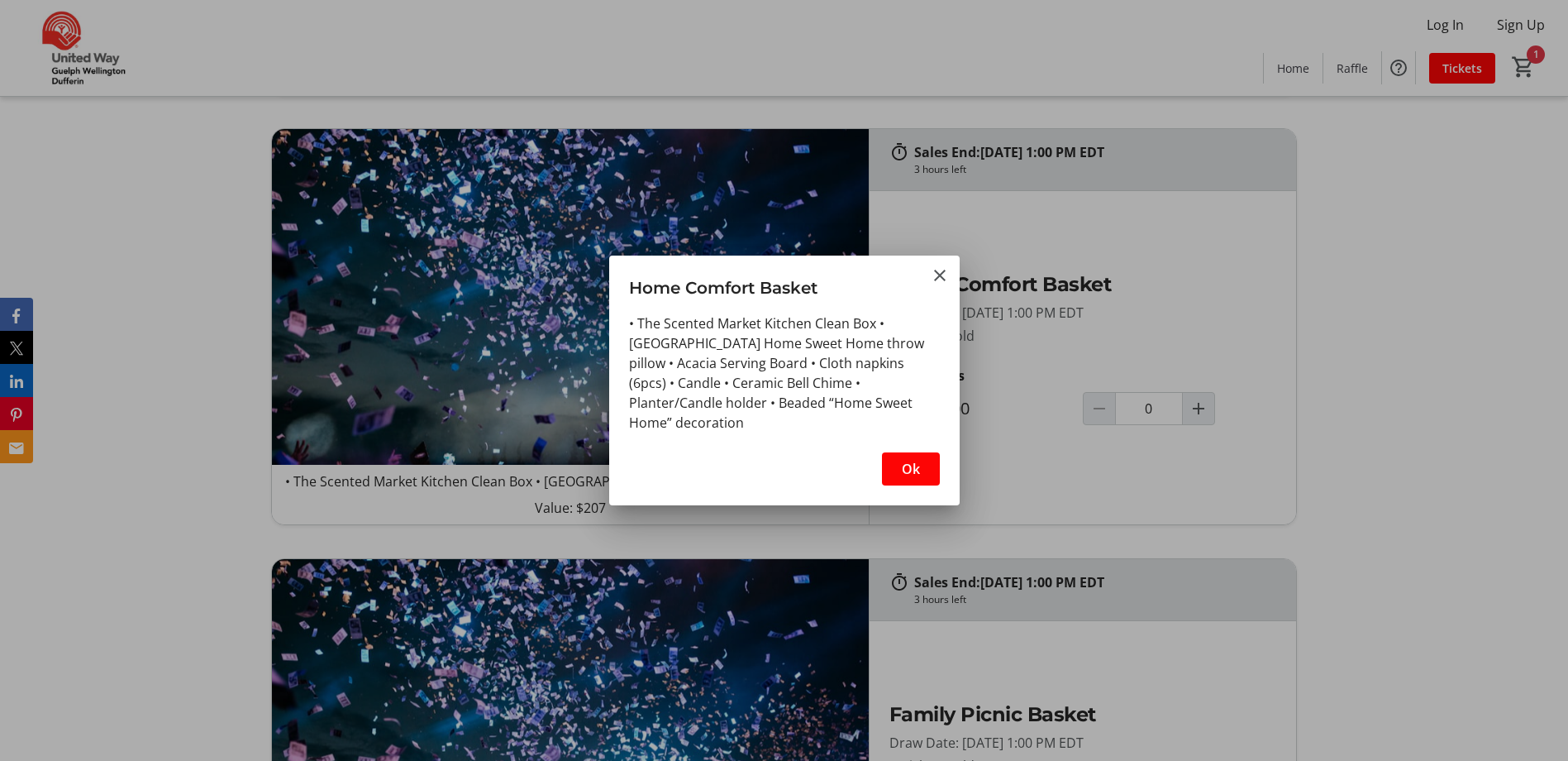
scroll to position [0, 0]
click at [942, 277] on mat-icon "Close" at bounding box center [940, 276] width 20 height 20
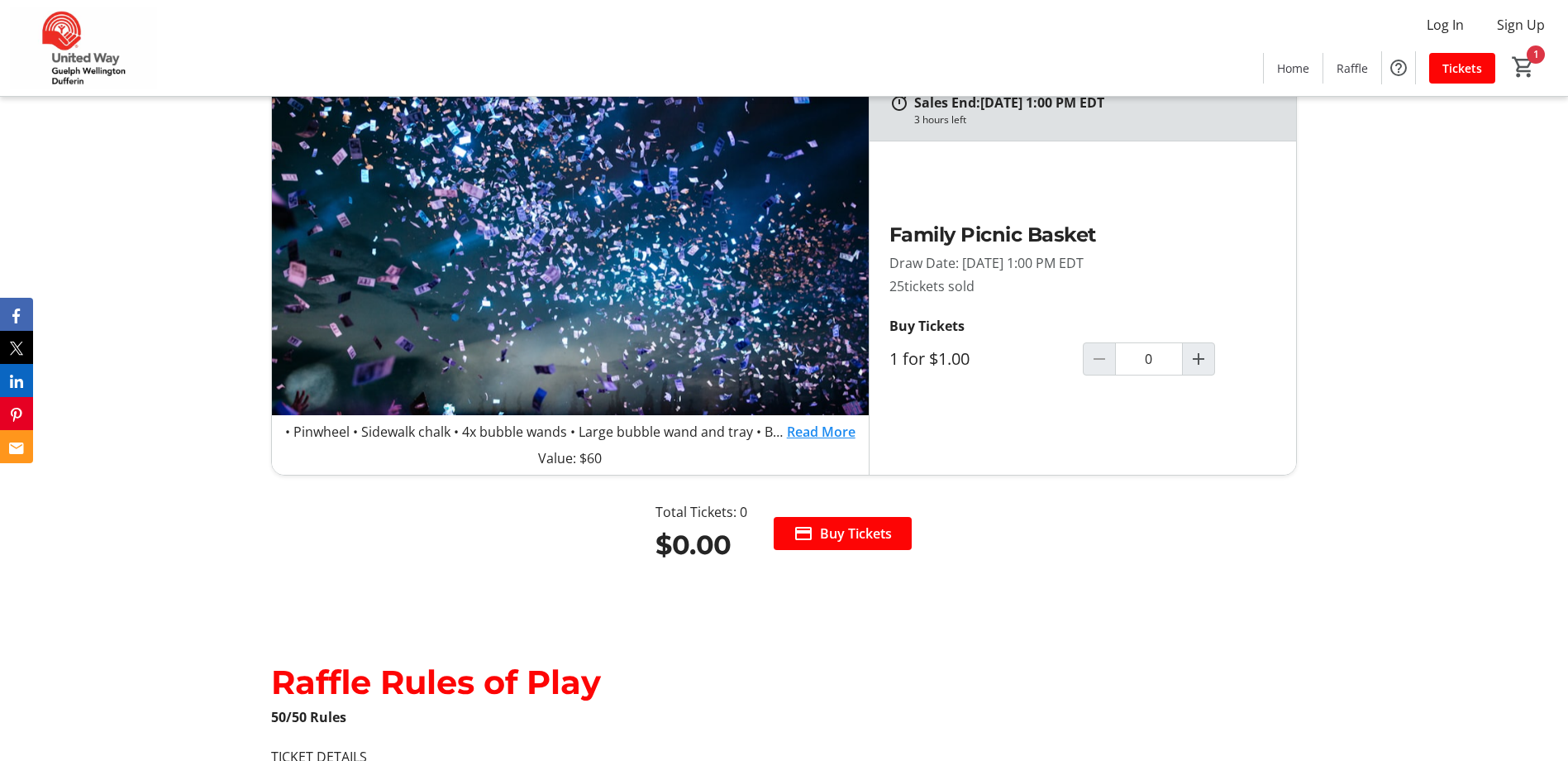
scroll to position [1922, 0]
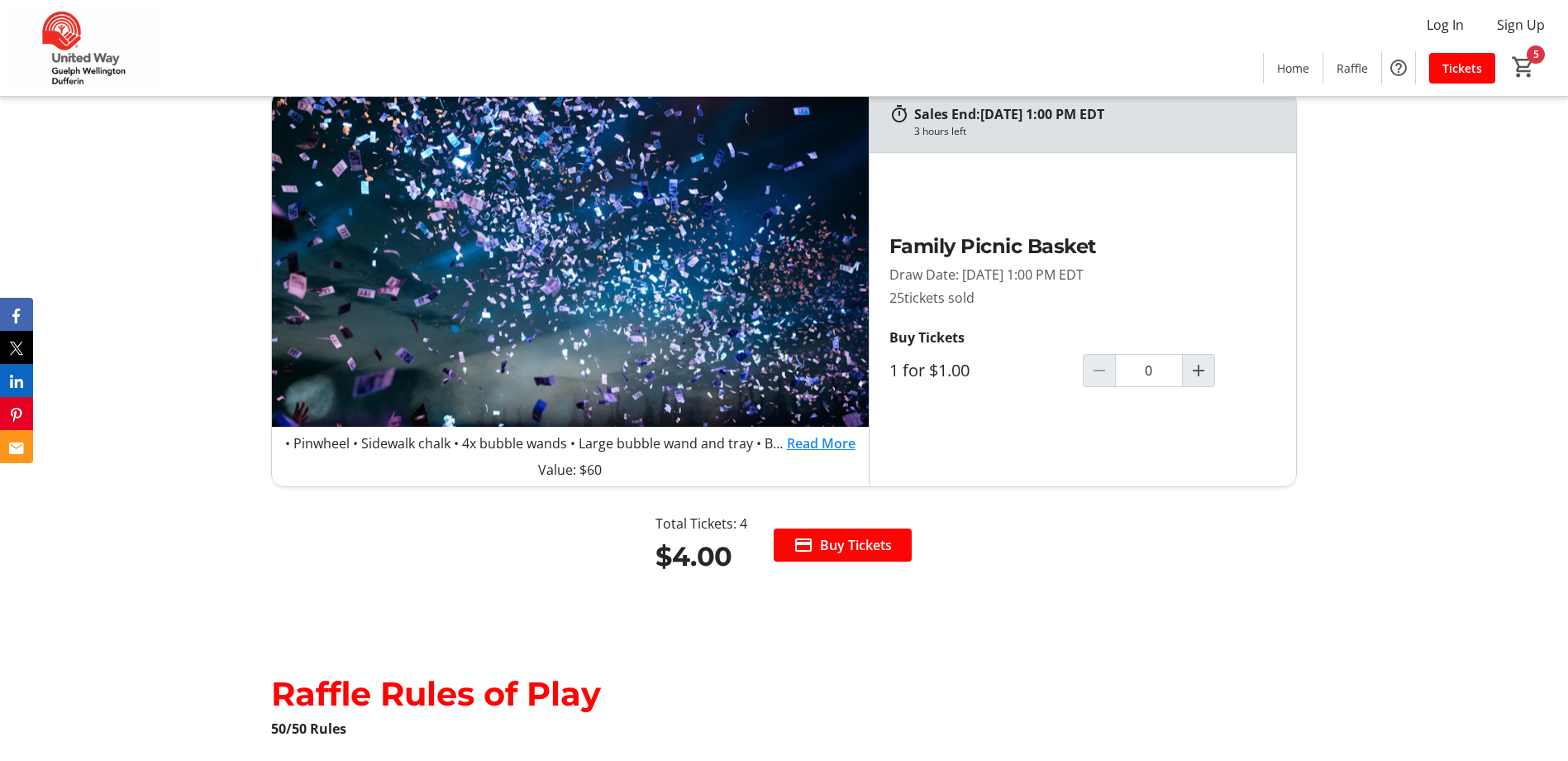
type input "5"
